Goal: Task Accomplishment & Management: Use online tool/utility

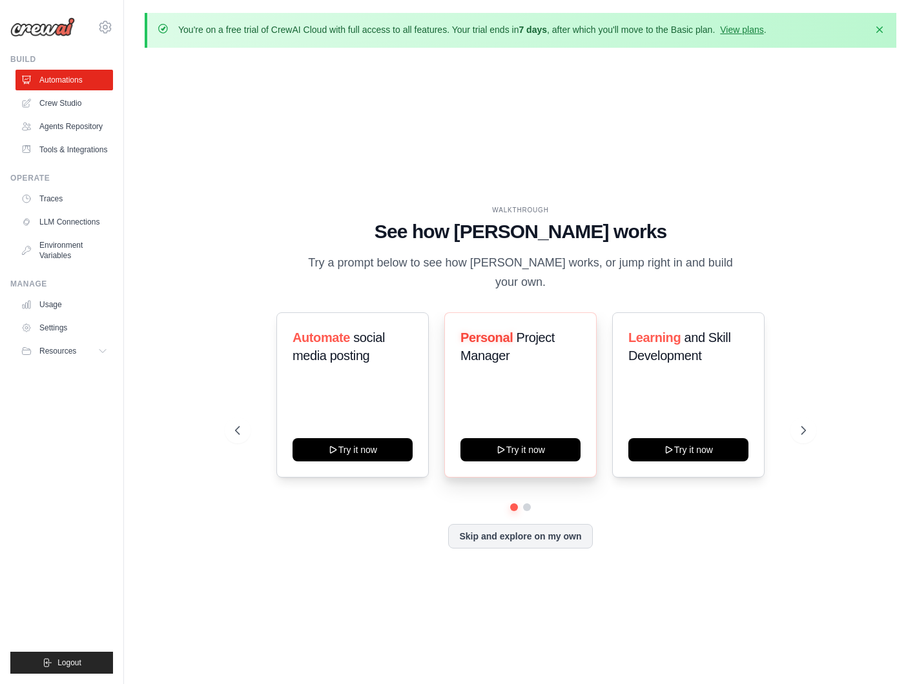
click at [563, 338] on h3 "Personal Project Manager" at bounding box center [520, 347] width 120 height 36
click at [70, 101] on link "Crew Studio" at bounding box center [65, 103] width 97 height 21
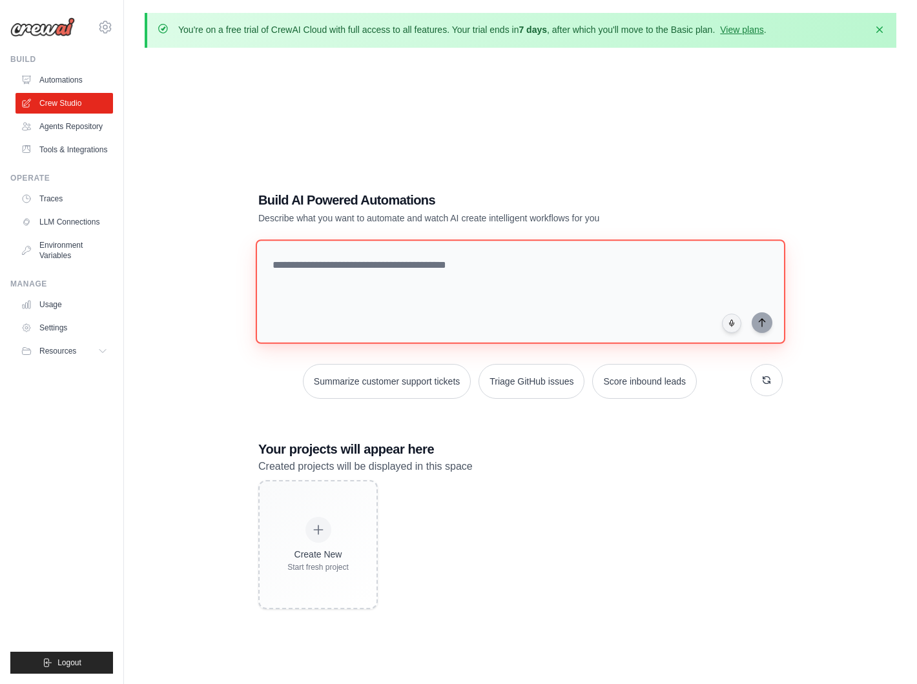
click at [379, 260] on textarea at bounding box center [520, 291] width 529 height 105
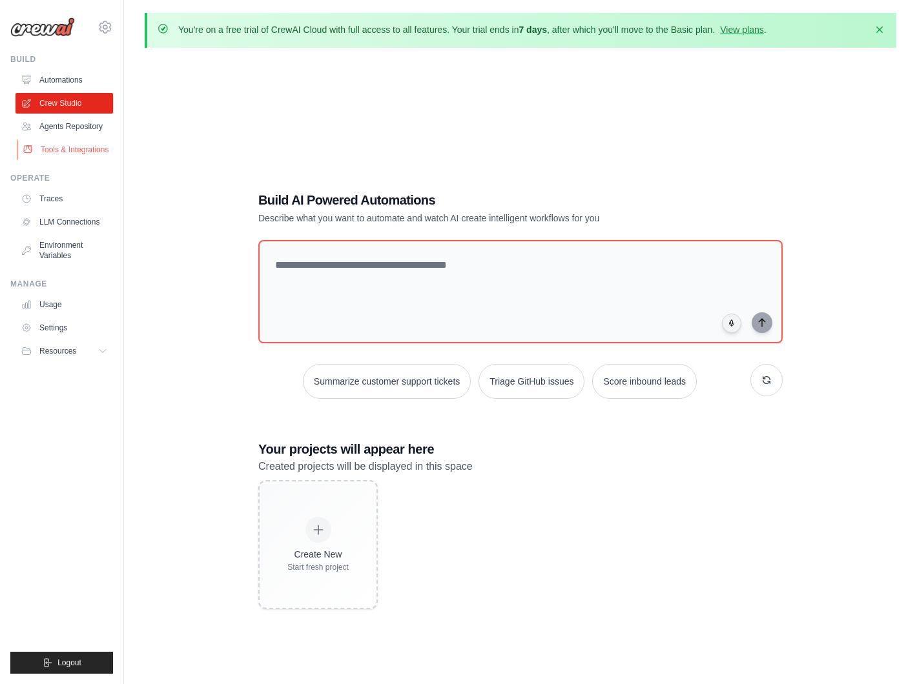
click at [75, 143] on link "Tools & Integrations" at bounding box center [65, 149] width 97 height 21
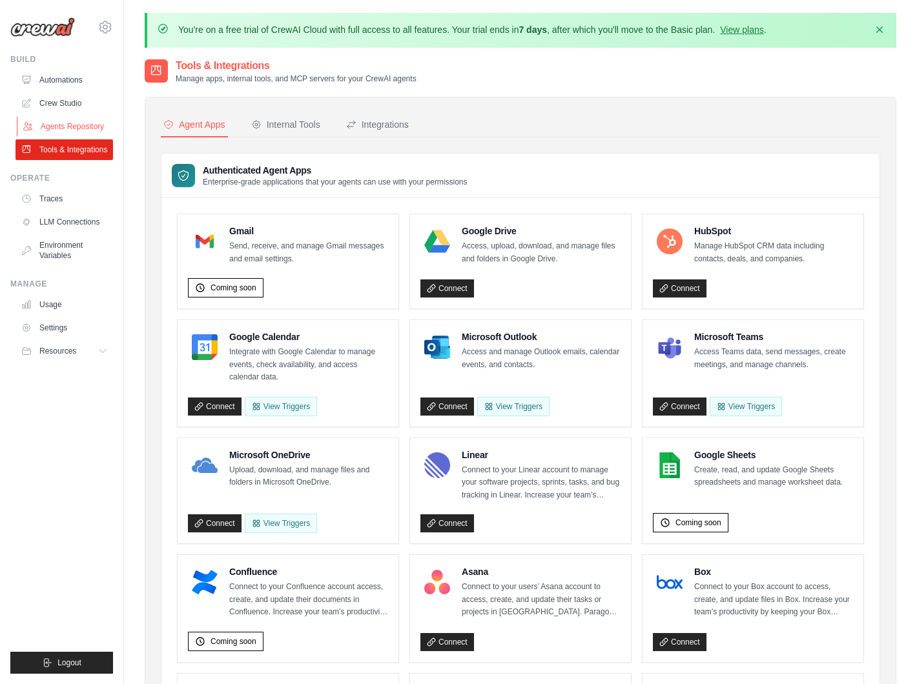
click at [70, 129] on link "Agents Repository" at bounding box center [65, 126] width 97 height 21
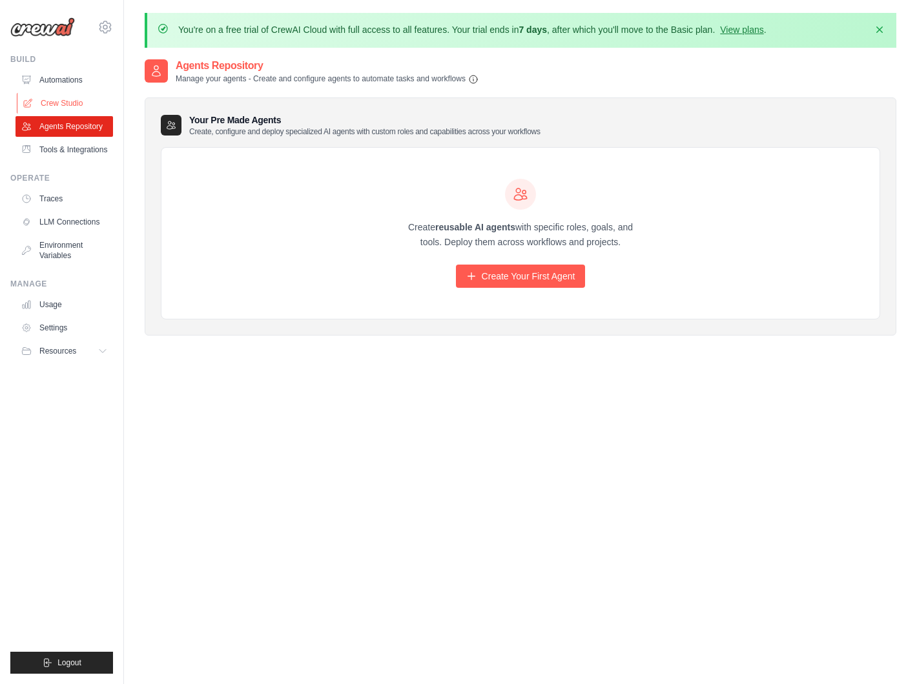
click at [71, 102] on link "Crew Studio" at bounding box center [65, 103] width 97 height 21
